Goal: Task Accomplishment & Management: Manage account settings

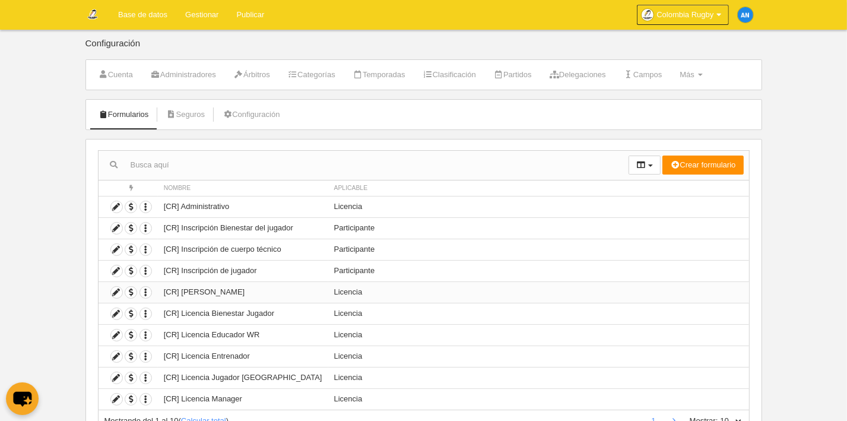
scroll to position [49, 0]
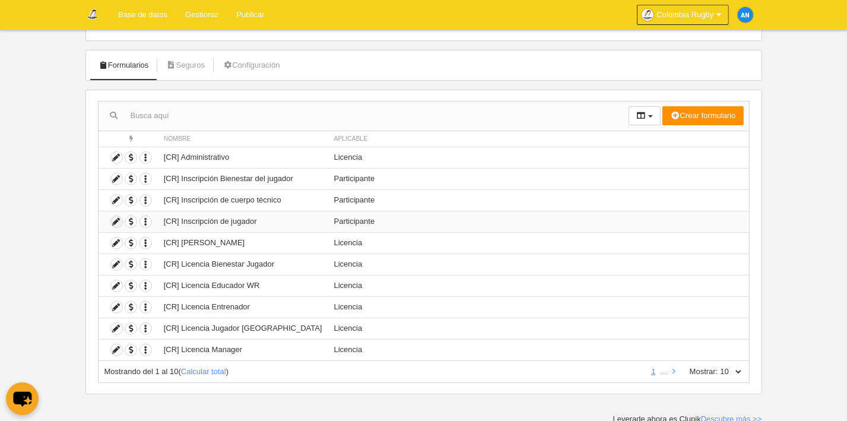
click at [118, 222] on icon at bounding box center [116, 221] width 11 height 11
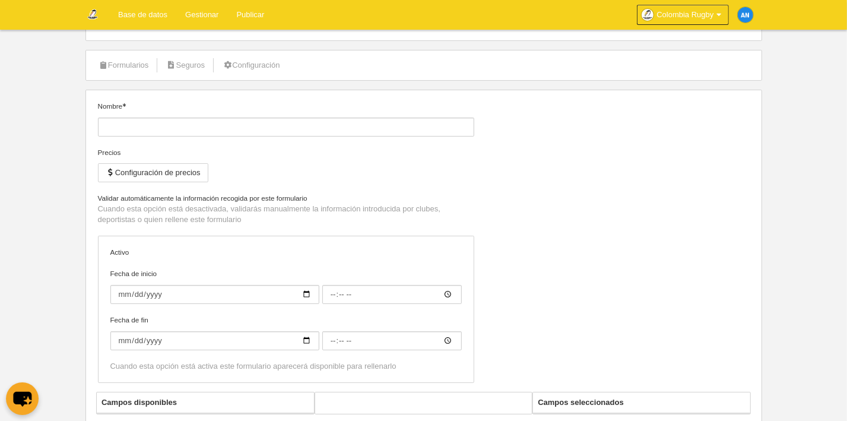
type input "[CR] Inscripción de jugador"
checkbox input "true"
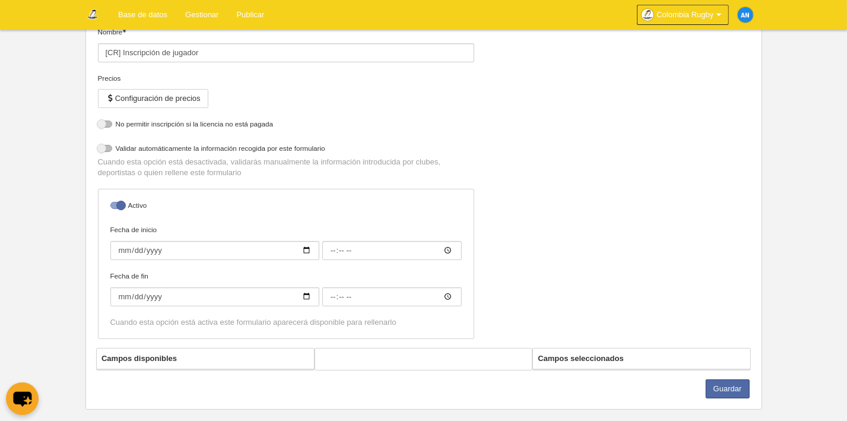
scroll to position [140, 0]
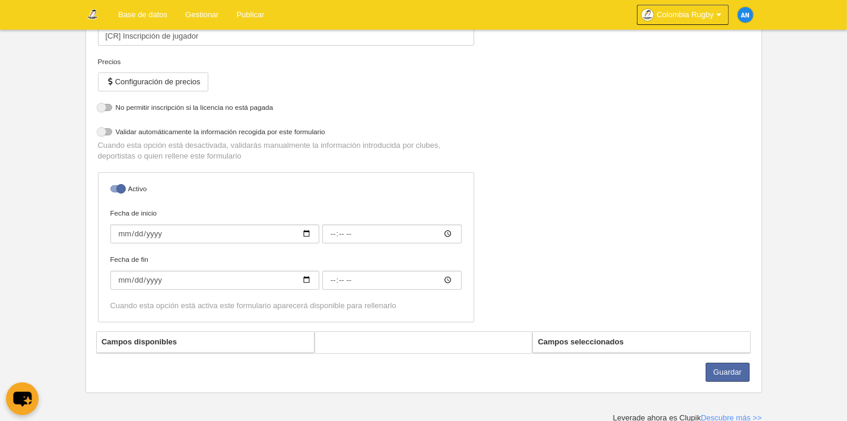
select select "selected"
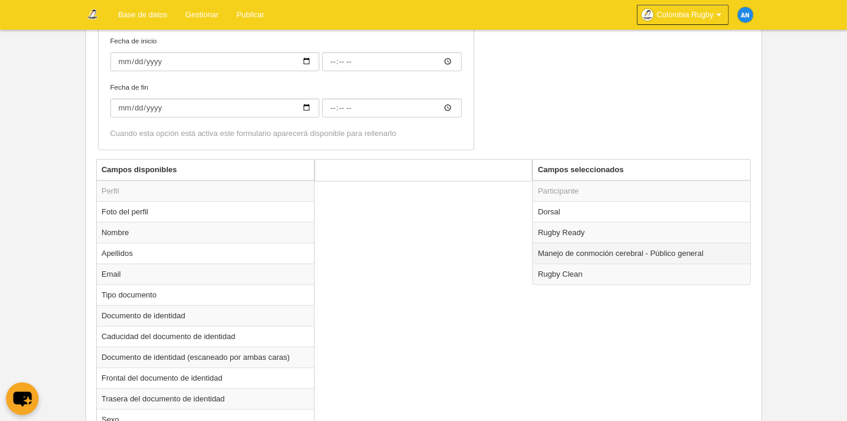
scroll to position [378, 0]
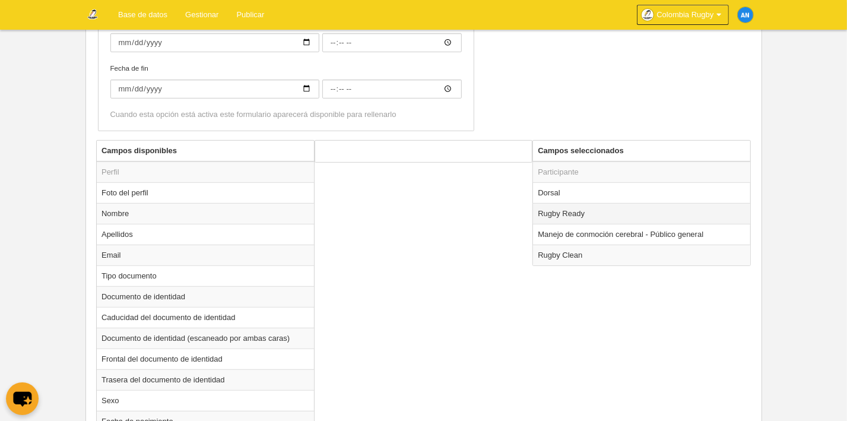
click at [609, 212] on td "Rugby Ready" at bounding box center [641, 213] width 217 height 21
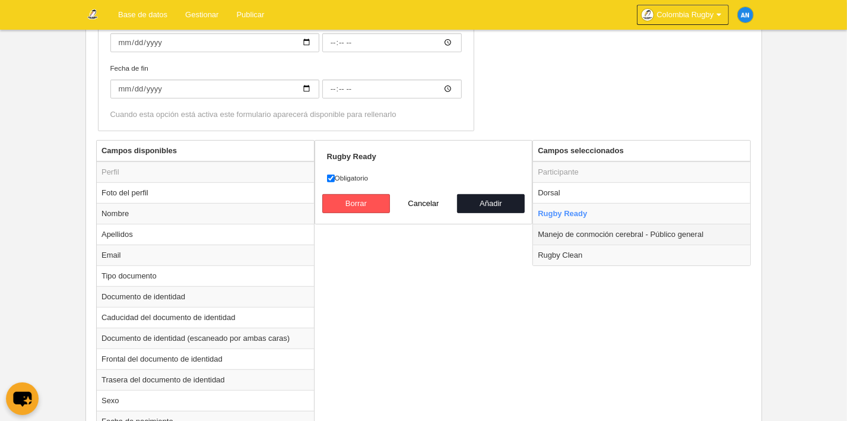
click at [587, 233] on td "Manejo de conmoción cerebral - Público general" at bounding box center [641, 234] width 217 height 21
radio input "false"
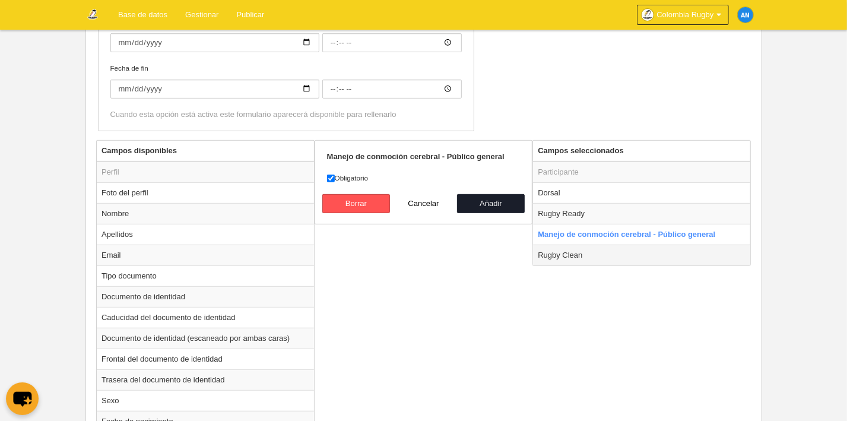
click at [594, 255] on td "Rugby Clean" at bounding box center [641, 255] width 217 height 21
radio input "false"
radio input "true"
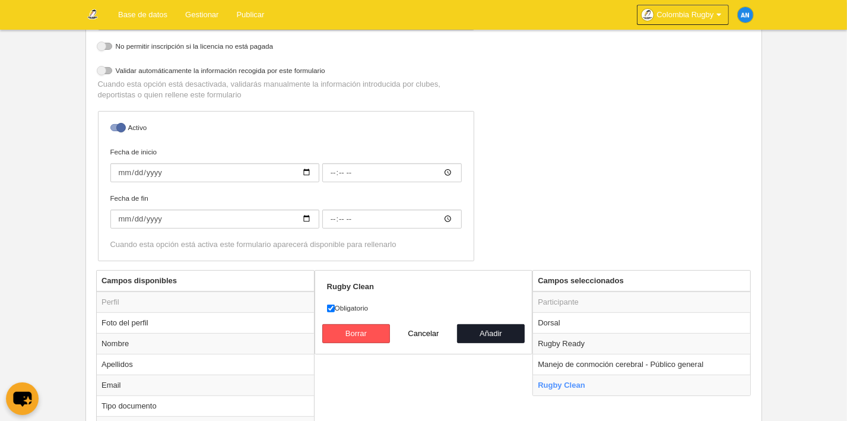
scroll to position [237, 0]
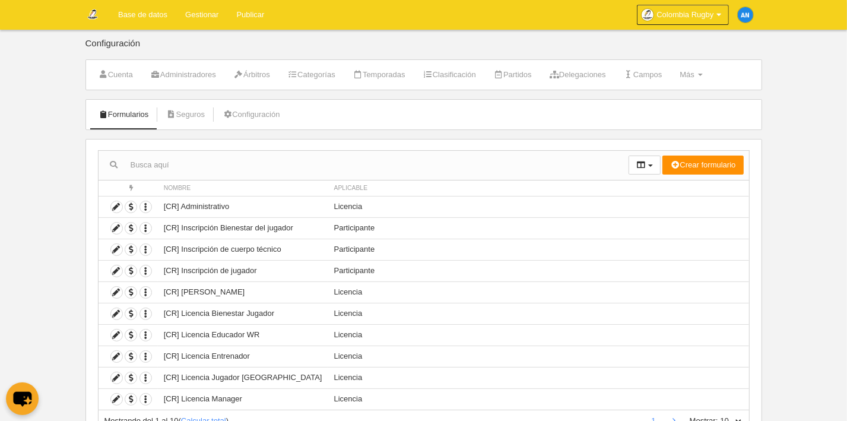
click at [156, 14] on link "Base de datos" at bounding box center [142, 15] width 67 height 30
